Goal: Navigation & Orientation: Understand site structure

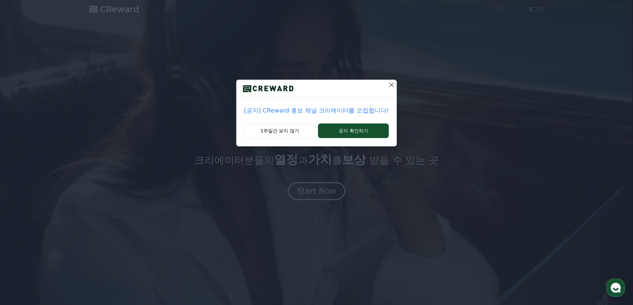
click at [391, 86] on icon at bounding box center [392, 85] width 8 height 8
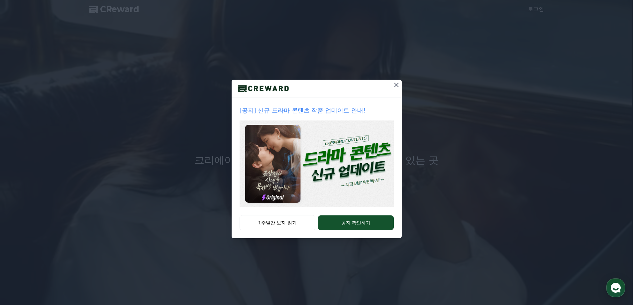
click at [396, 84] on icon at bounding box center [397, 85] width 8 height 8
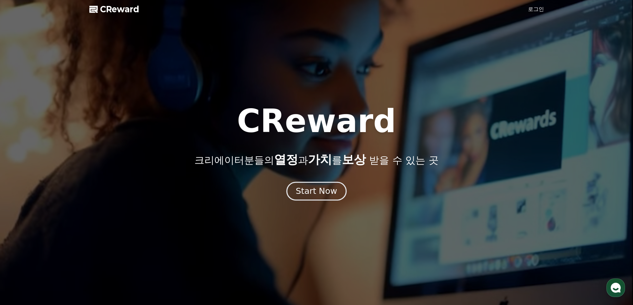
click at [315, 194] on div "Start Now" at bounding box center [316, 191] width 41 height 11
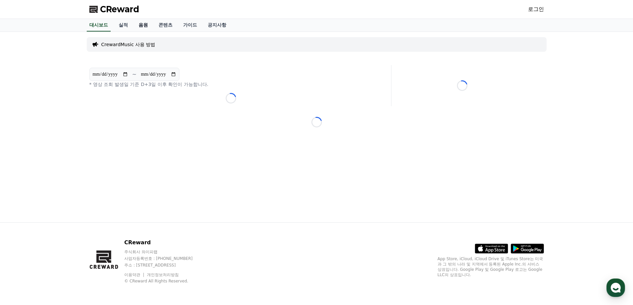
click at [135, 26] on link "음원" at bounding box center [143, 25] width 20 height 13
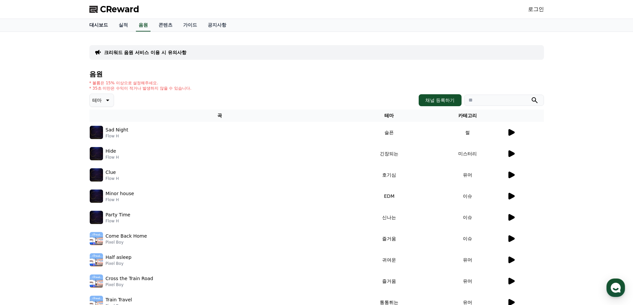
click at [103, 26] on link "대시보드" at bounding box center [98, 25] width 29 height 13
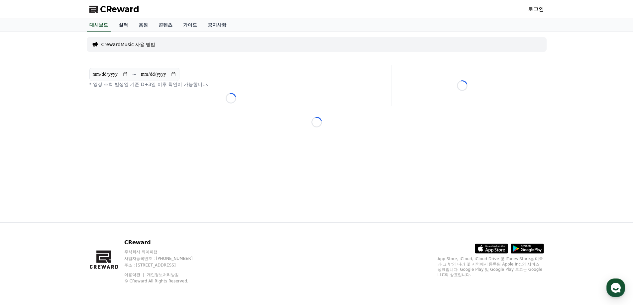
click at [121, 25] on link "실적" at bounding box center [123, 25] width 20 height 13
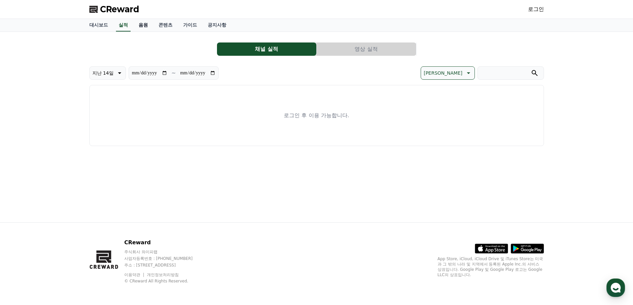
click at [146, 22] on link "음원" at bounding box center [143, 25] width 20 height 13
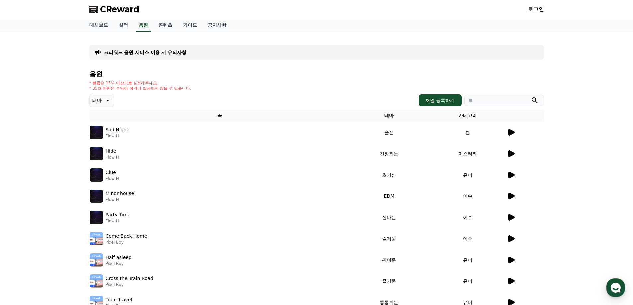
click at [513, 134] on icon at bounding box center [512, 132] width 6 height 7
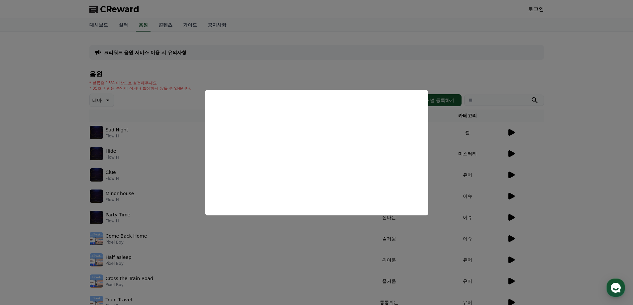
click at [566, 127] on button "close modal" at bounding box center [316, 152] width 633 height 305
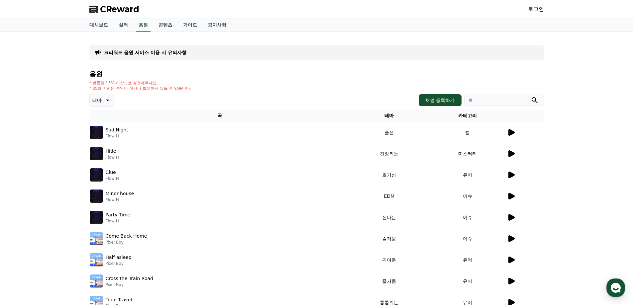
click at [175, 52] on p "크리워드 음원 서비스 이용 시 유의사항" at bounding box center [145, 52] width 82 height 7
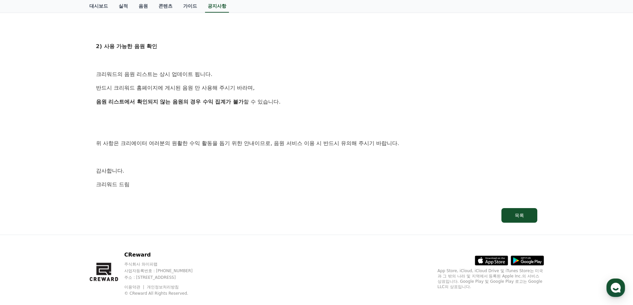
scroll to position [364, 0]
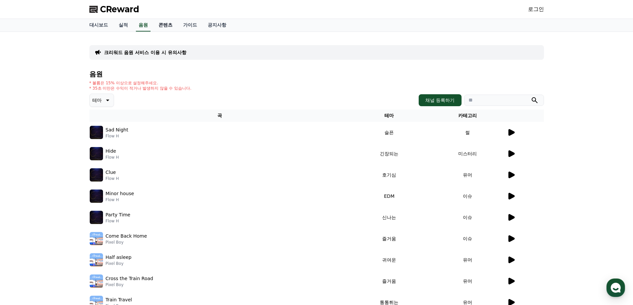
click at [166, 23] on link "콘텐츠" at bounding box center [165, 25] width 25 height 13
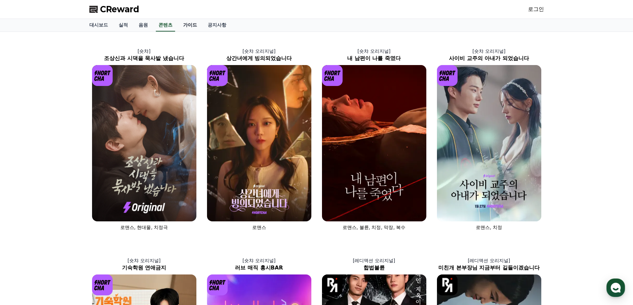
click at [191, 26] on link "가이드" at bounding box center [190, 25] width 25 height 13
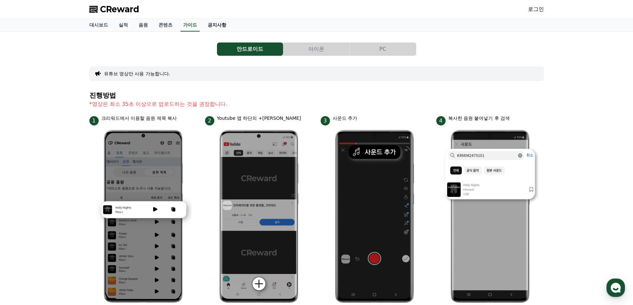
click at [212, 26] on link "공지사항" at bounding box center [216, 25] width 29 height 13
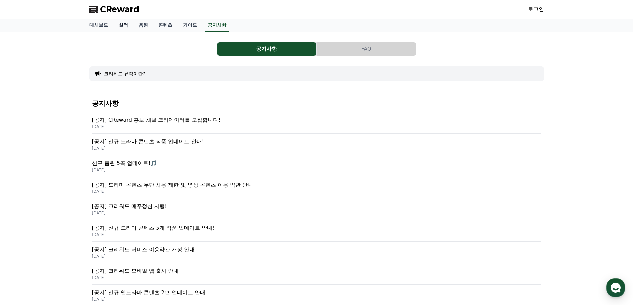
click at [127, 25] on link "실적" at bounding box center [123, 25] width 20 height 13
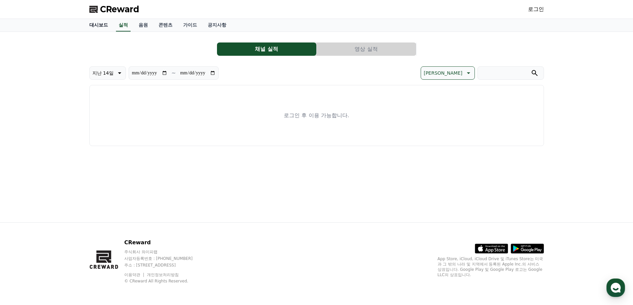
click at [106, 26] on link "대시보드" at bounding box center [98, 25] width 29 height 13
